Goal: Book appointment/travel/reservation

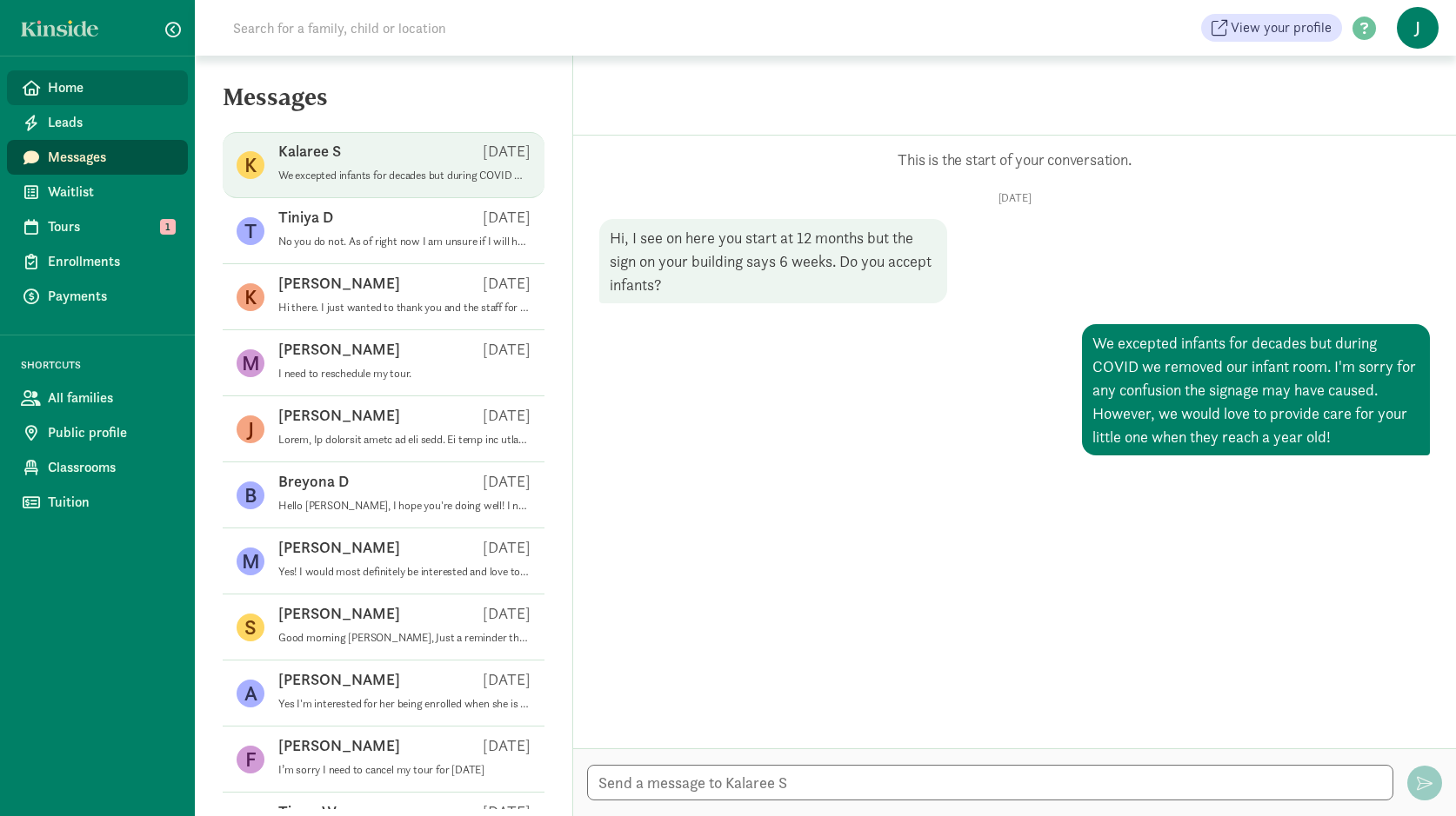
drag, startPoint x: 0, startPoint y: 0, endPoint x: 50, endPoint y: 77, distance: 91.8
click at [50, 77] on span "Home" at bounding box center [110, 87] width 126 height 21
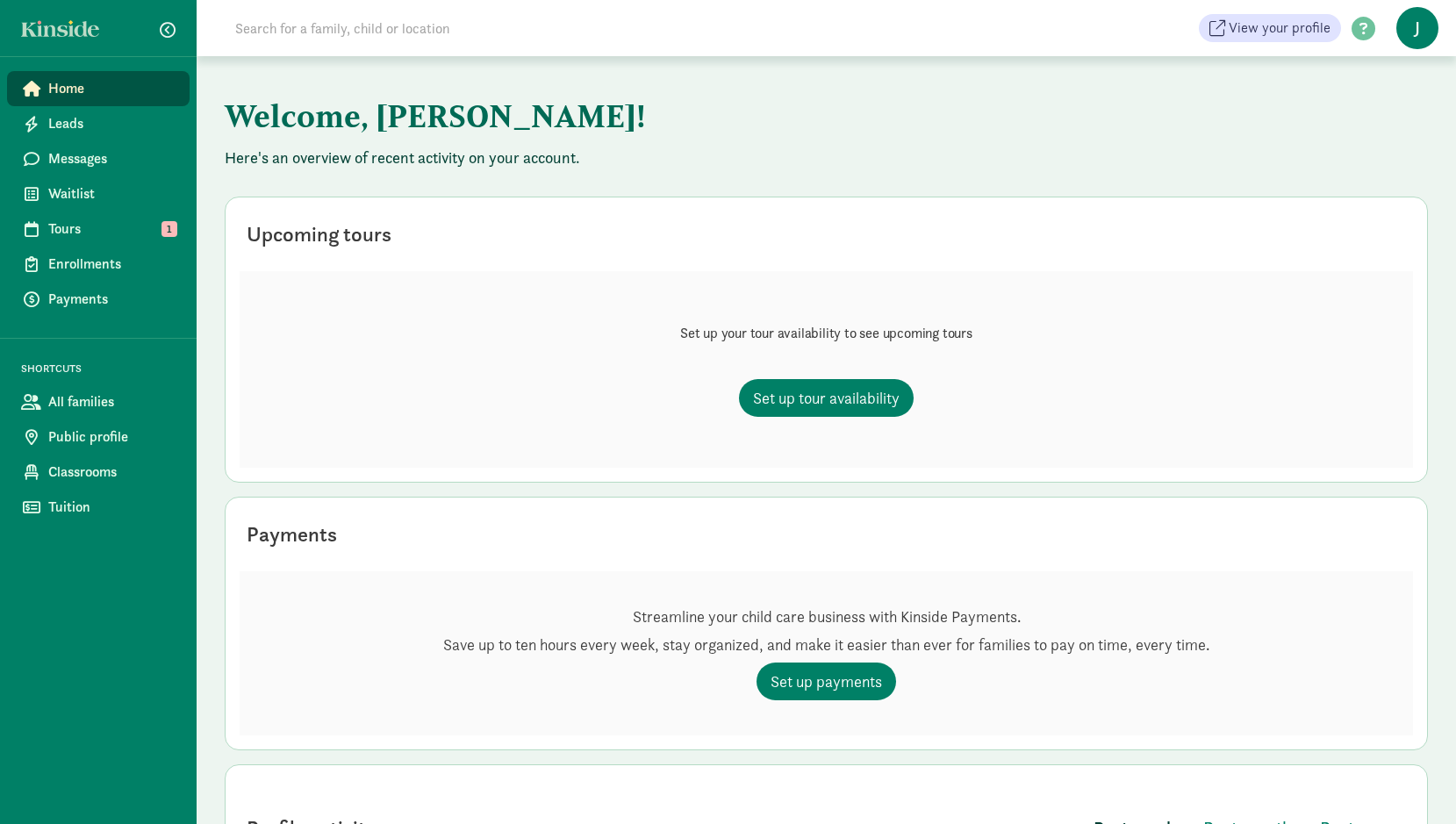
click at [91, 226] on span "Tours" at bounding box center [111, 229] width 127 height 21
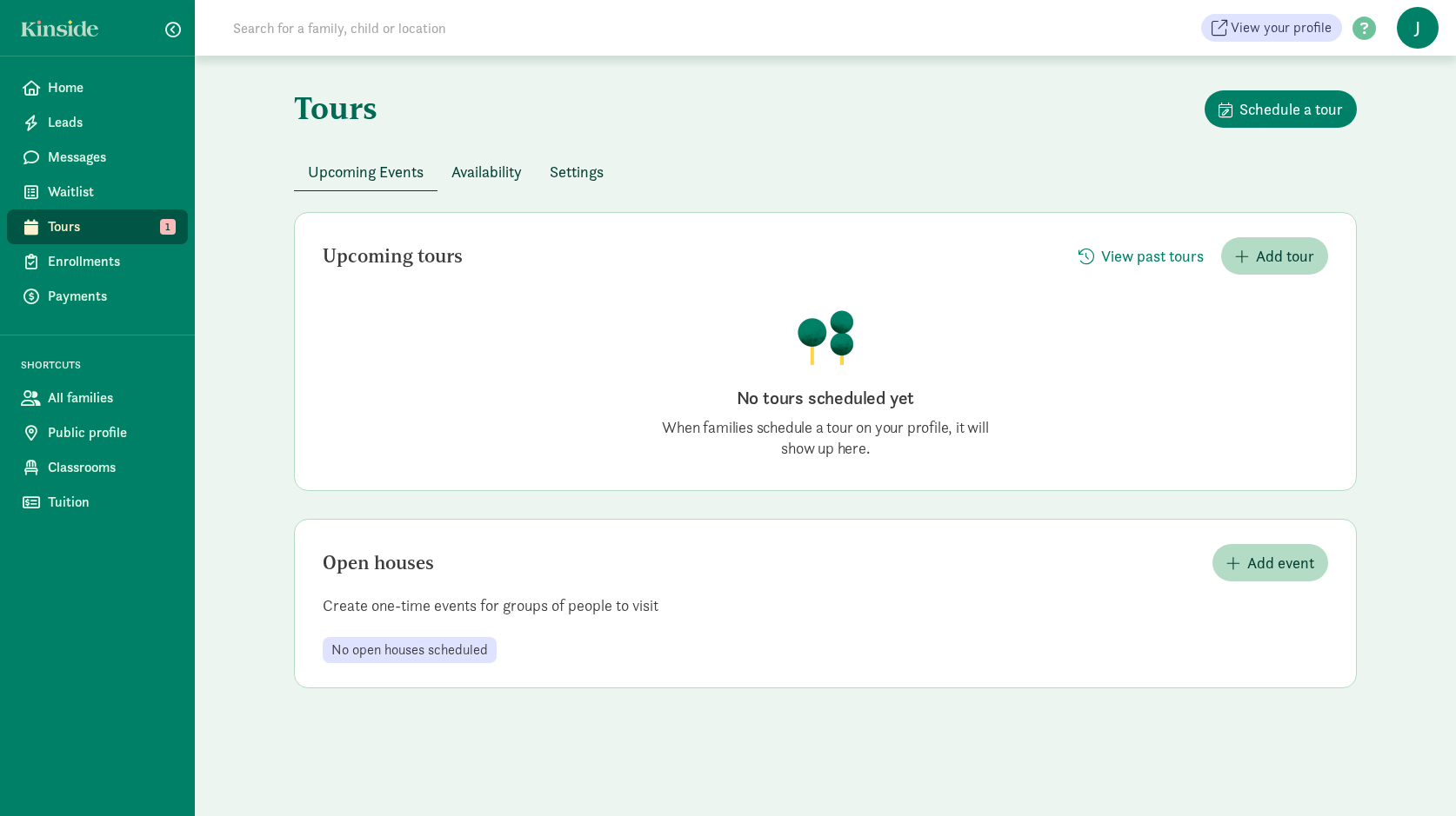
drag, startPoint x: 173, startPoint y: 231, endPoint x: 252, endPoint y: 155, distance: 109.6
click at [252, 155] on div "Tours Schedule a tour Upcoming Events Availability Settings Upcoming tours View…" at bounding box center [824, 389] width 1260 height 667
click at [568, 183] on span "Settings" at bounding box center [577, 172] width 54 height 24
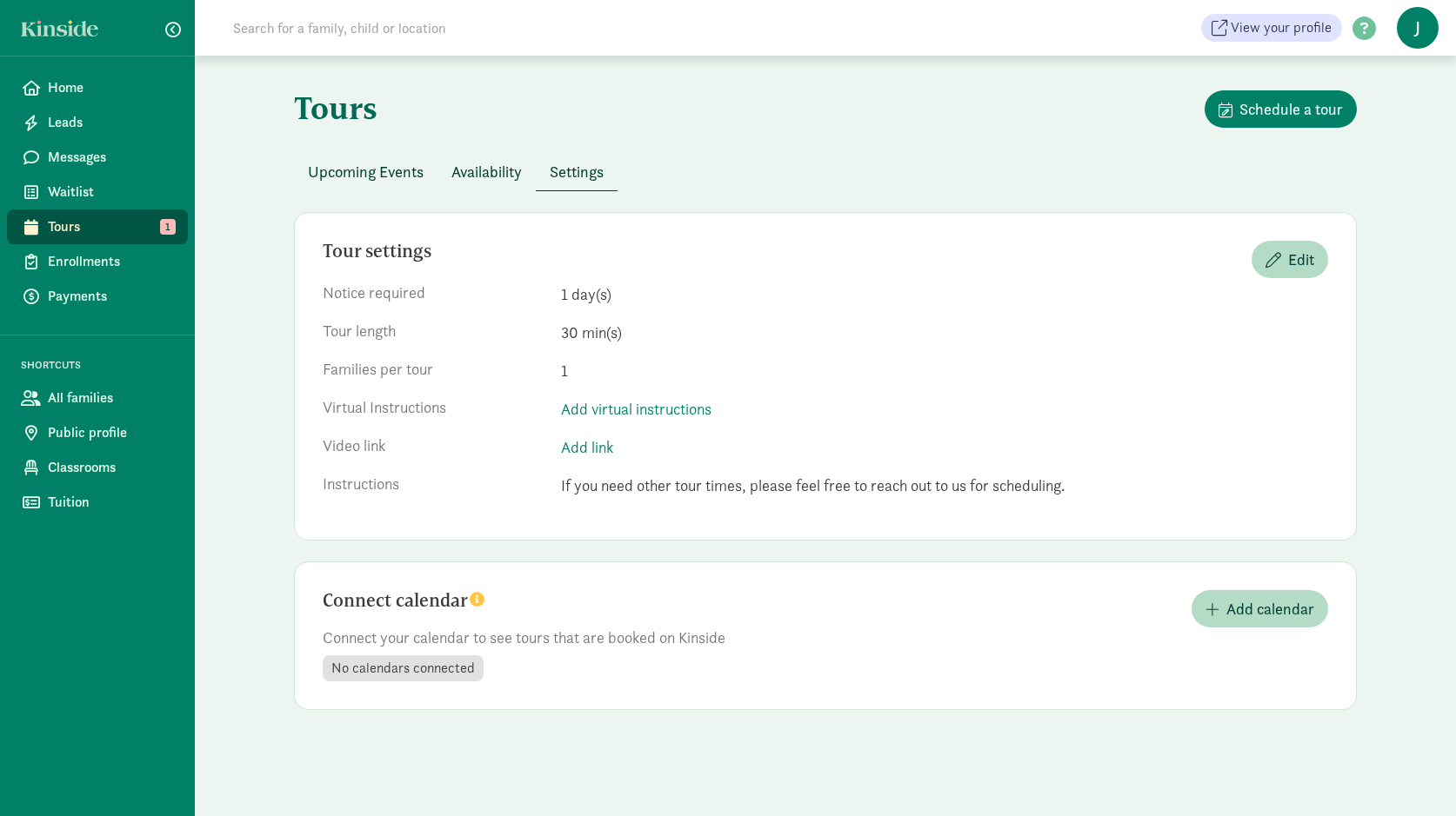
click at [493, 175] on span "Availability" at bounding box center [487, 172] width 71 height 24
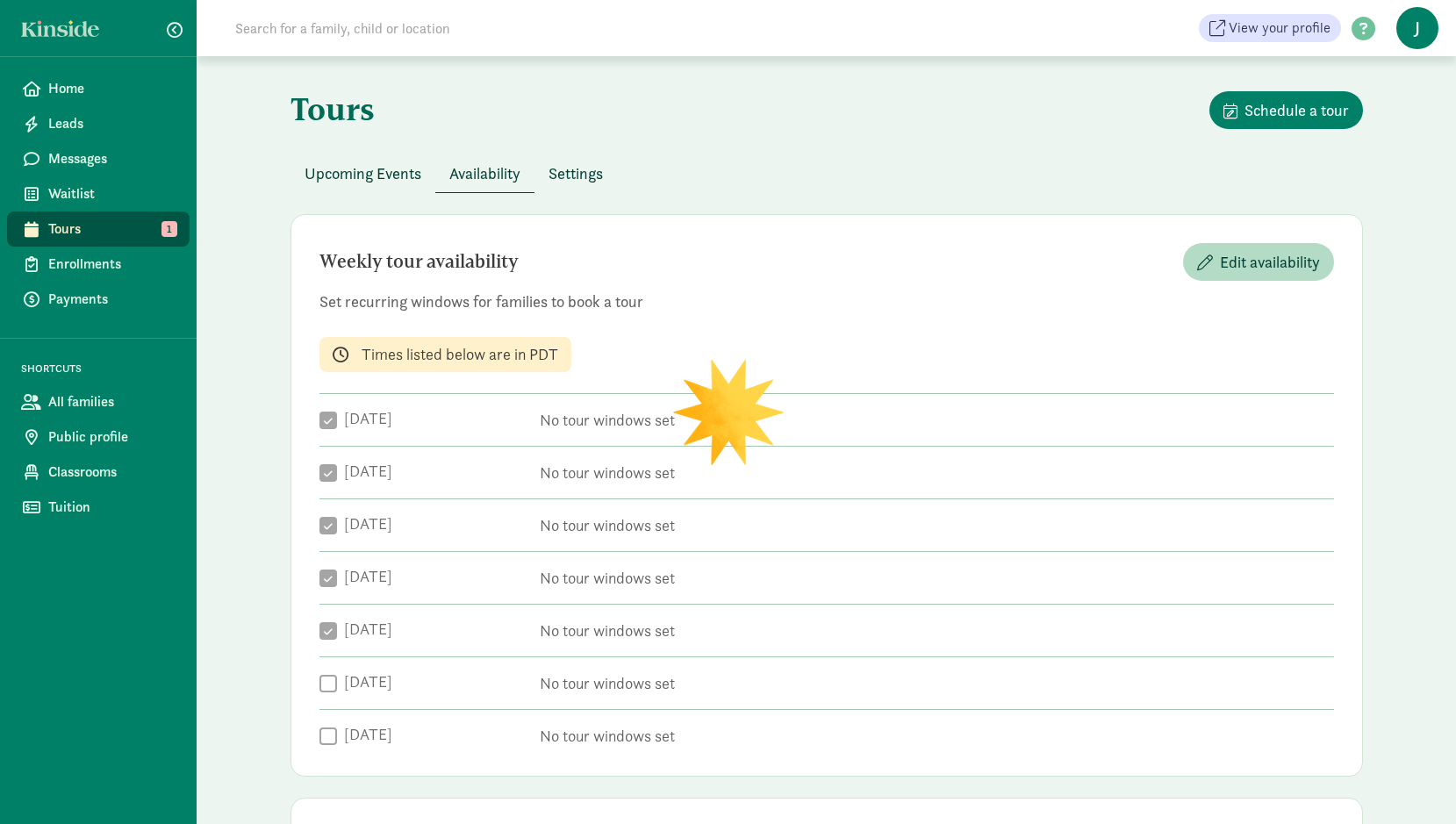
checkbox input "true"
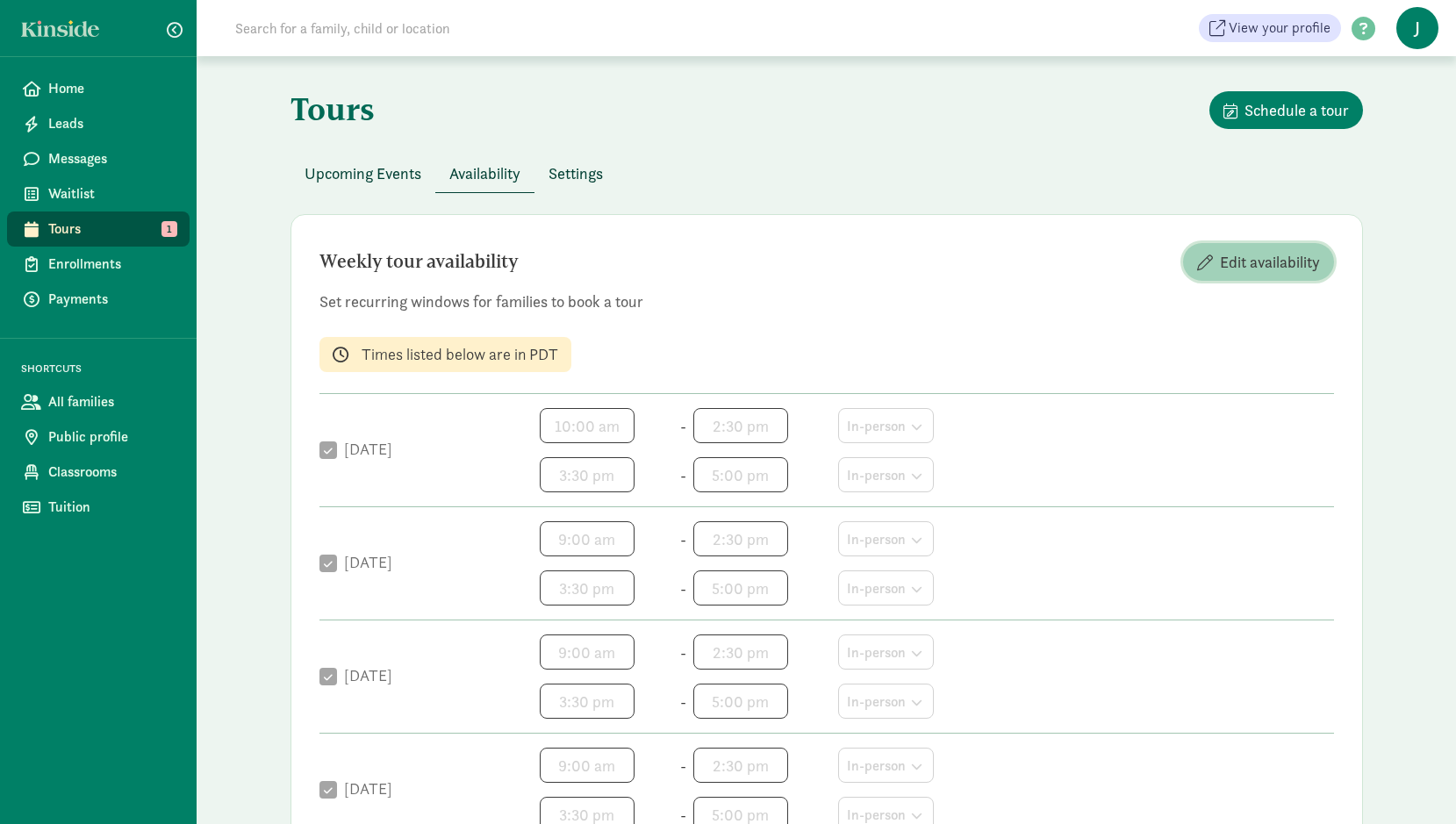
click at [1273, 260] on span "Edit availability" at bounding box center [1271, 262] width 100 height 24
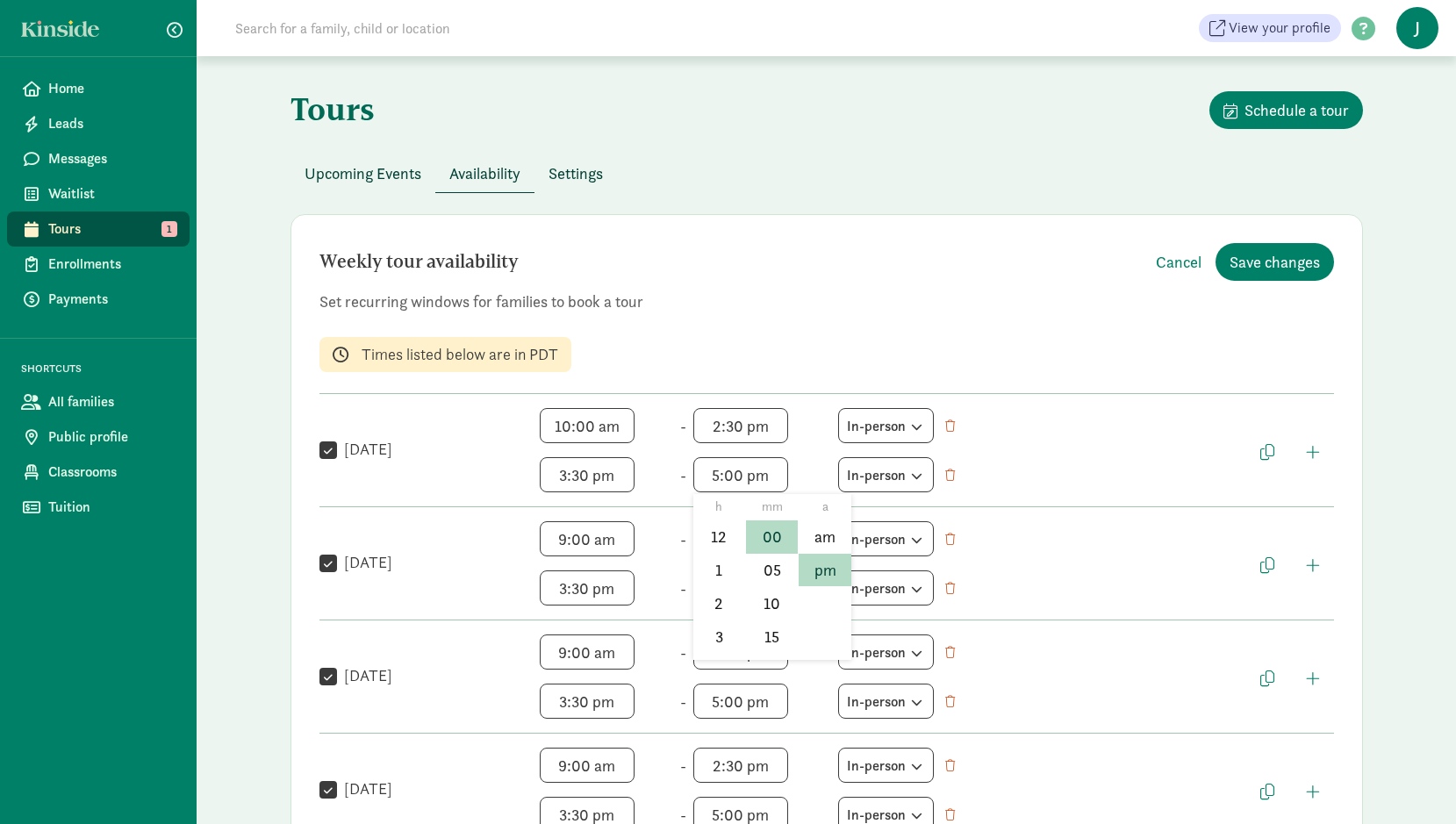
scroll to position [26, 0]
click at [740, 476] on span "5:00 pm h 12 1 2 3 4 5 6 7 8 9 10 11 mm 00 05 10 15 20 25 30 35 40 45 50 55 a a…" at bounding box center [760, 475] width 133 height 35
click at [912, 298] on div at bounding box center [728, 412] width 1456 height 824
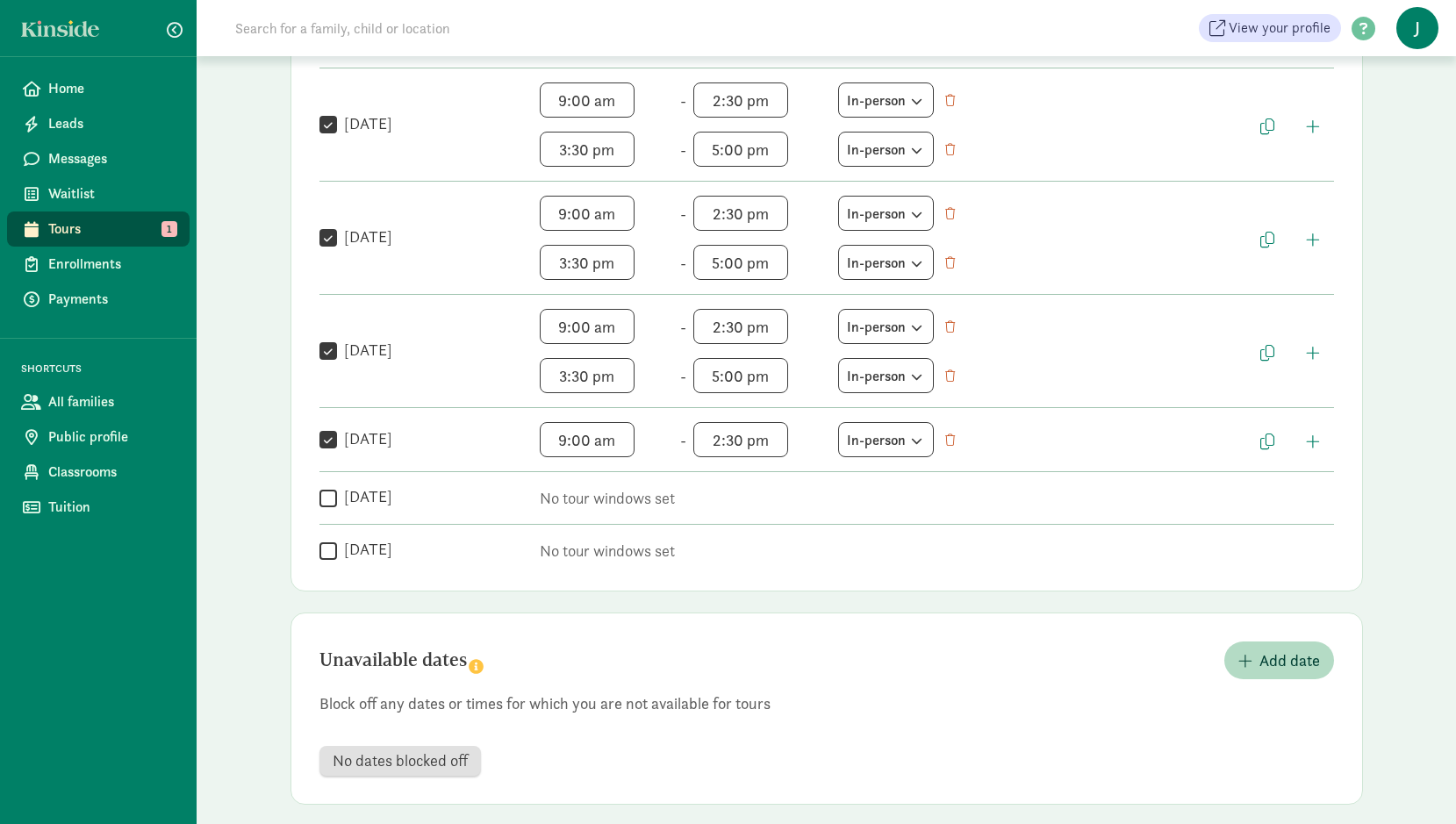
scroll to position [455, 0]
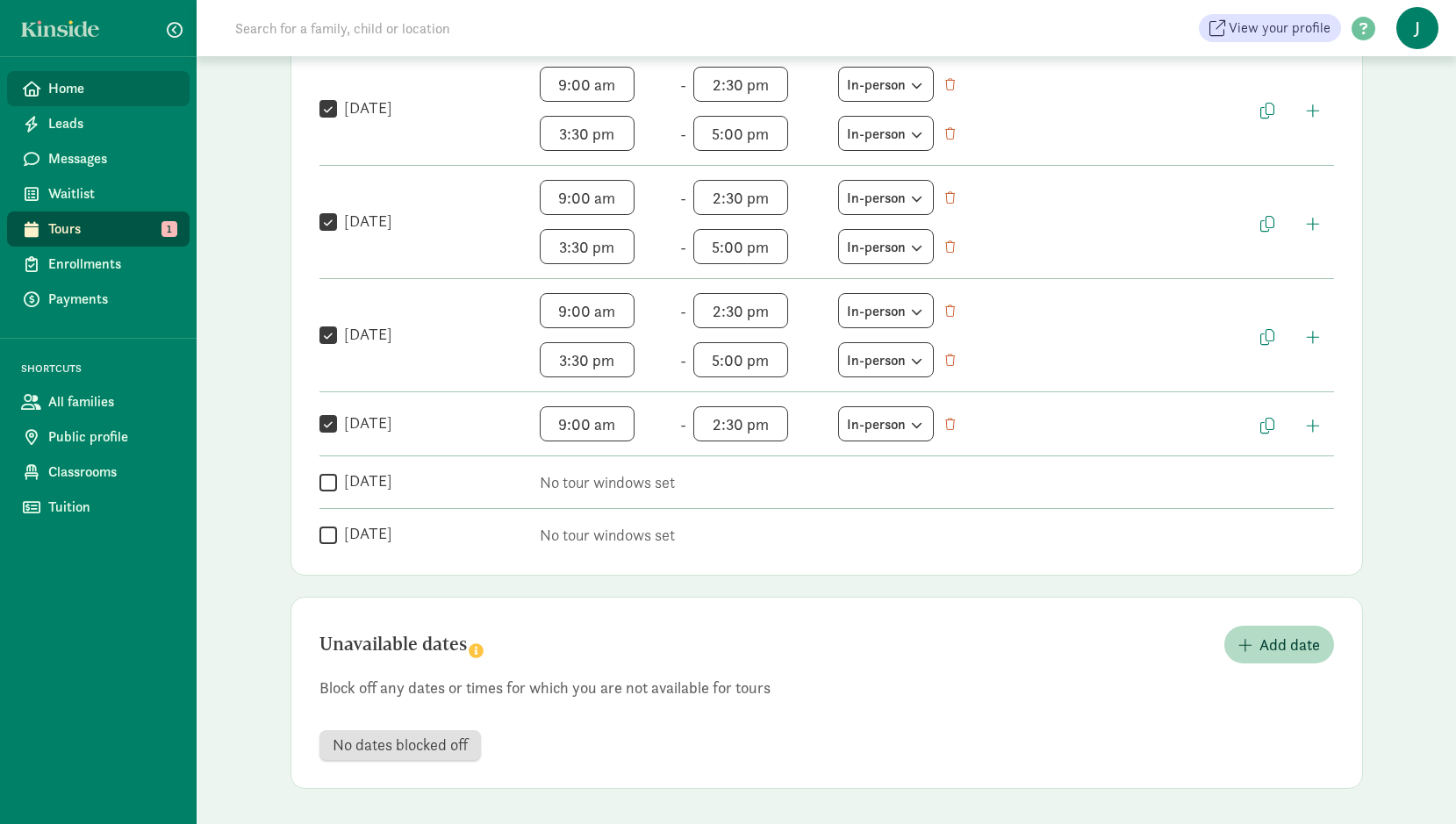
click at [66, 85] on span "Home" at bounding box center [111, 88] width 127 height 21
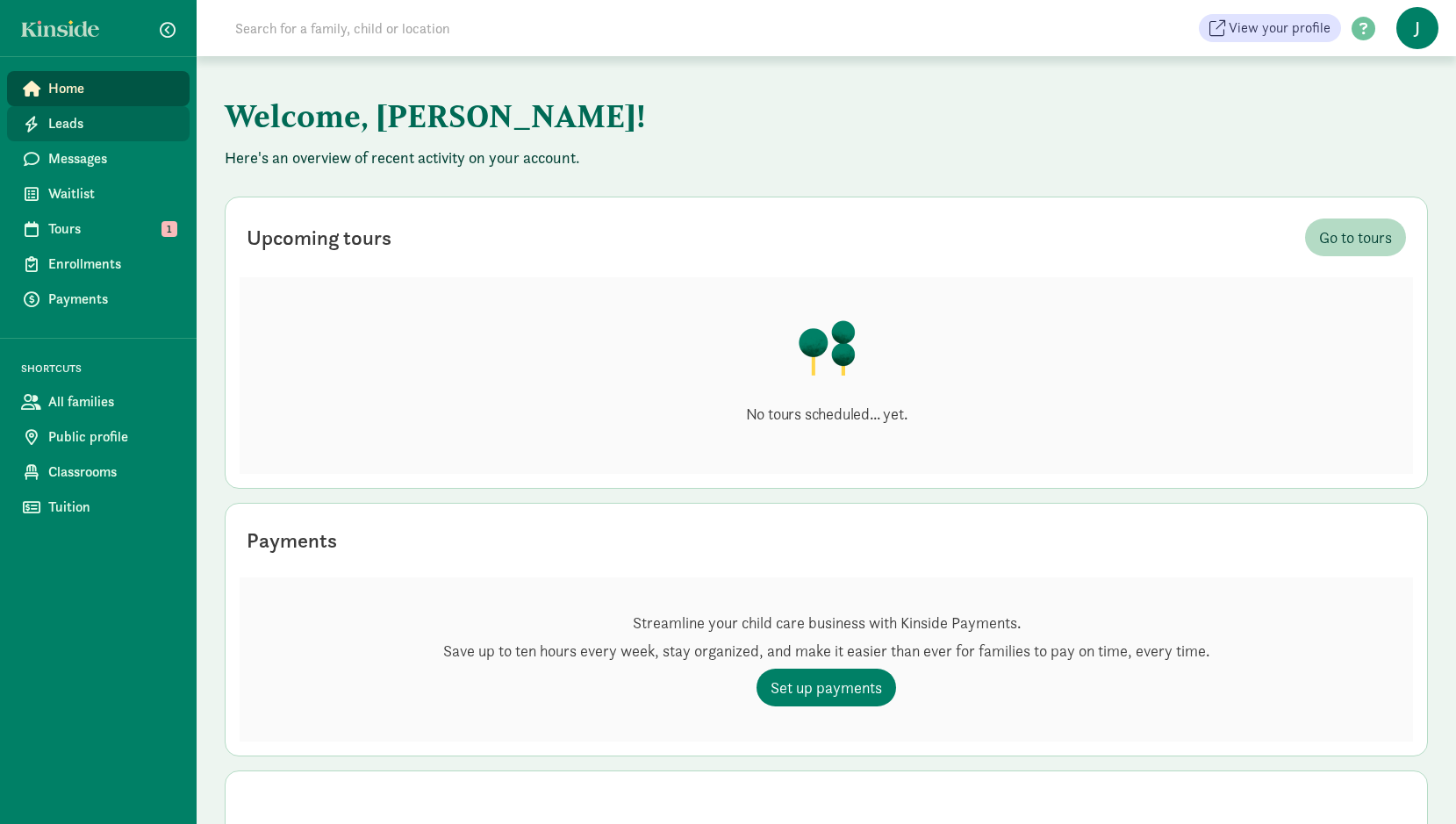
click at [82, 129] on span "Leads" at bounding box center [111, 123] width 127 height 21
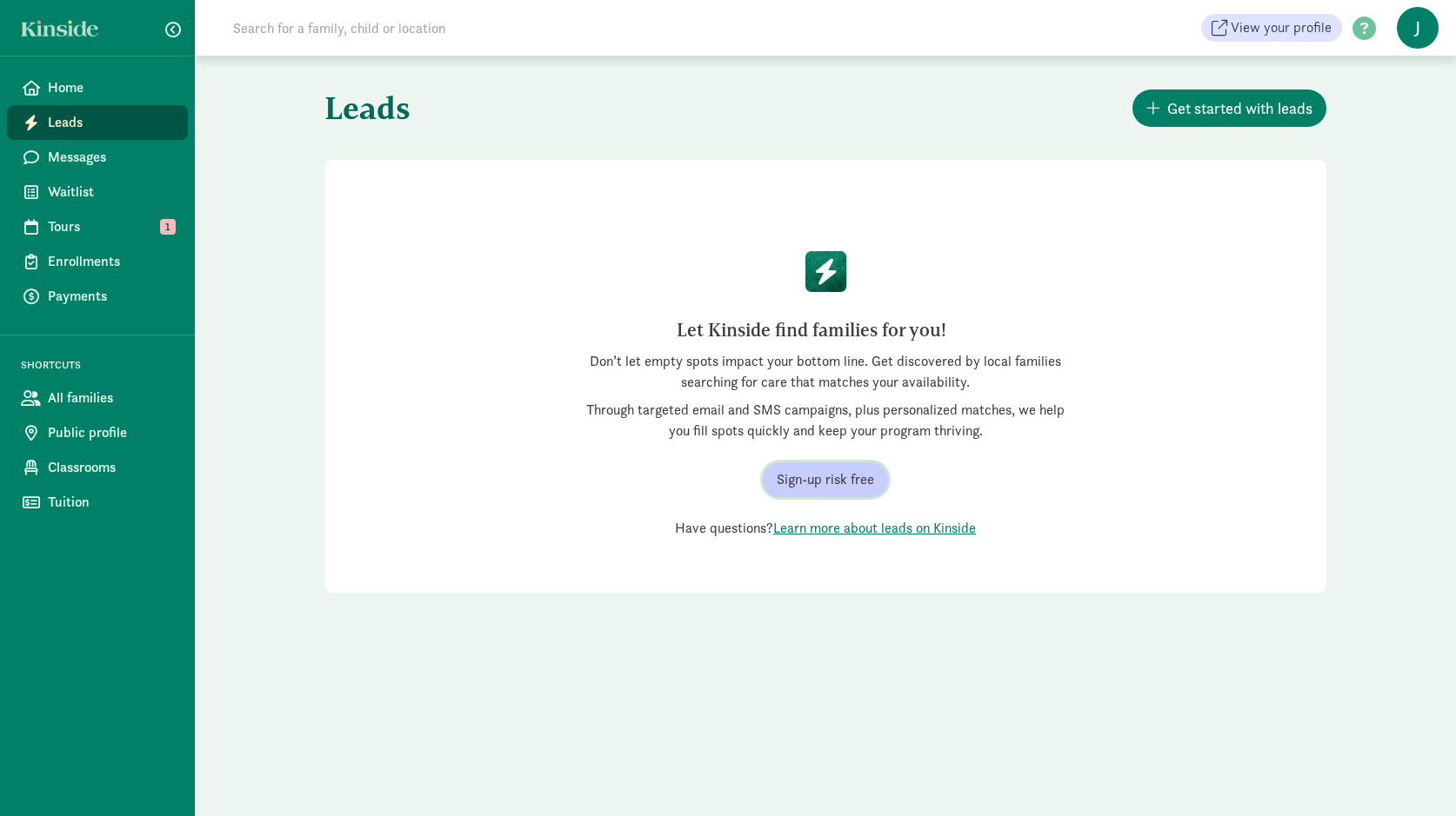
click at [819, 488] on span "Sign-up risk free" at bounding box center [825, 479] width 97 height 21
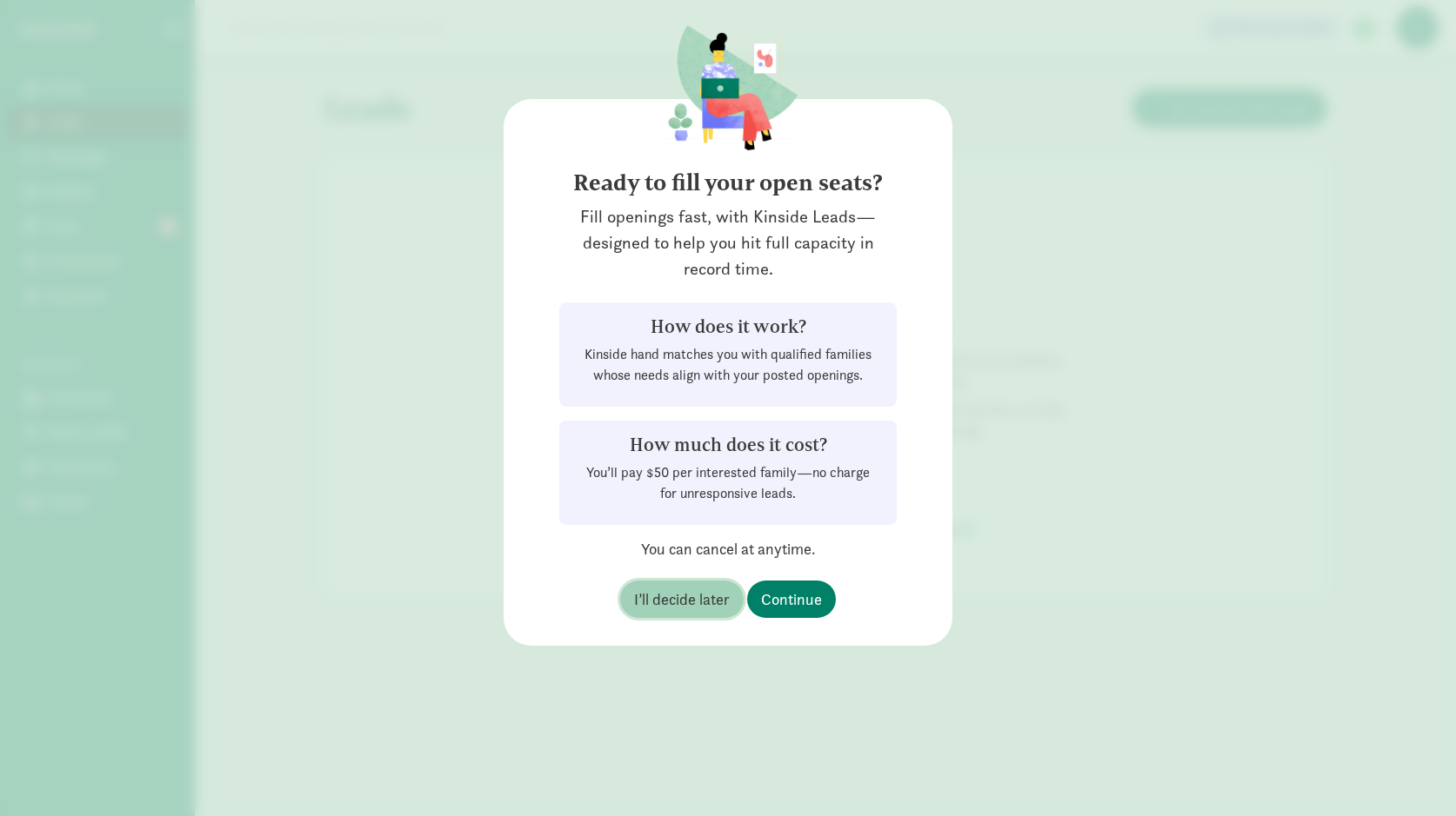
click at [671, 598] on span "I’ll decide later" at bounding box center [682, 599] width 95 height 24
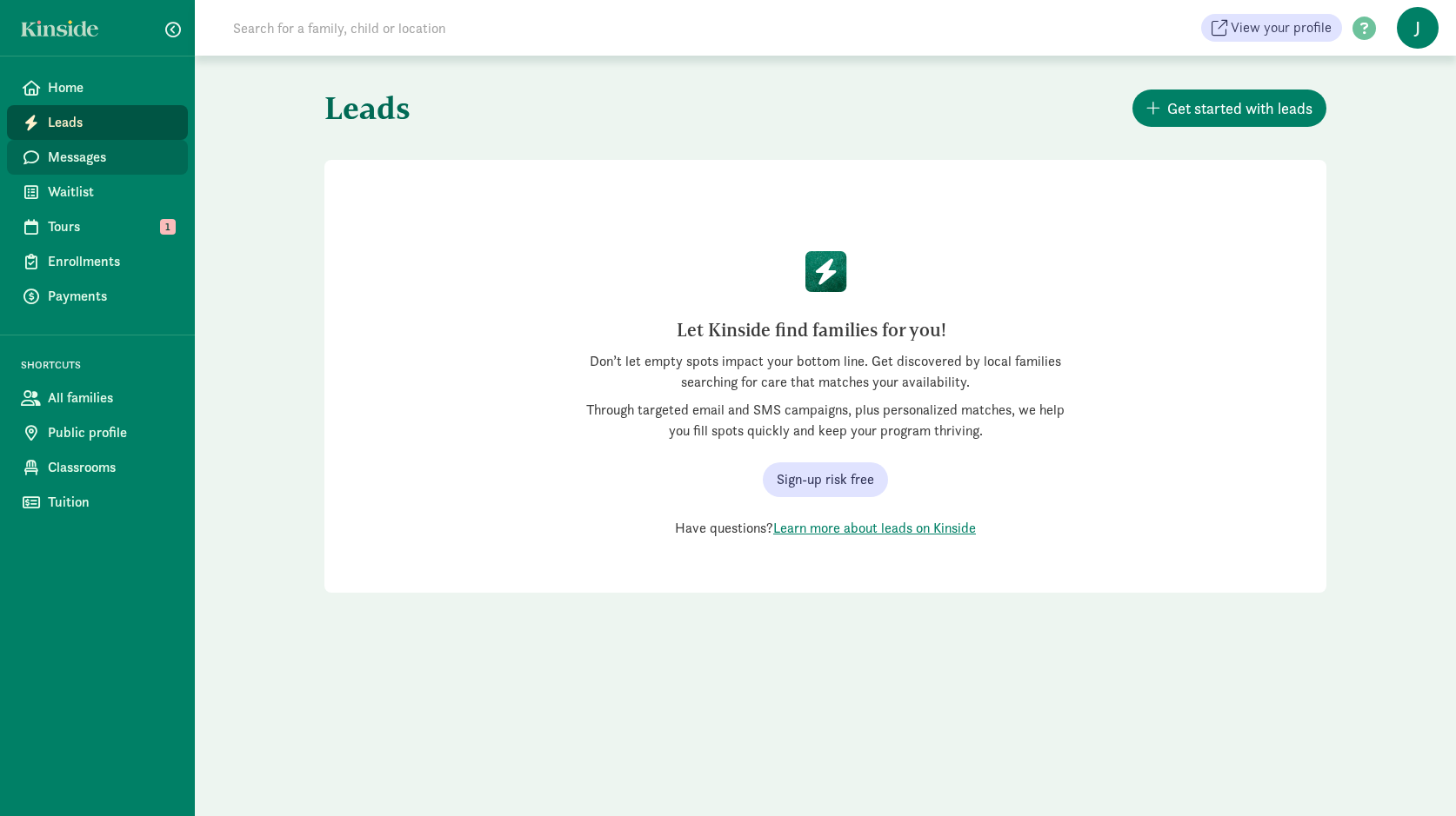
click at [118, 161] on span "Messages" at bounding box center [110, 157] width 126 height 21
